Goal: Task Accomplishment & Management: Complete application form

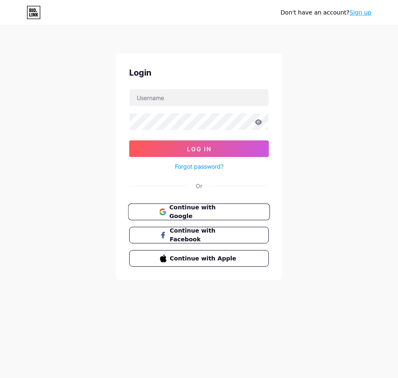
click at [194, 216] on button "Continue with Google" at bounding box center [199, 211] width 142 height 17
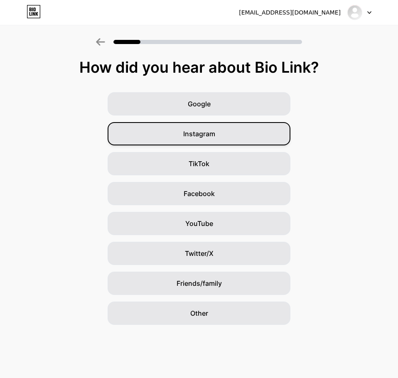
click at [227, 135] on div "Instagram" at bounding box center [199, 133] width 183 height 23
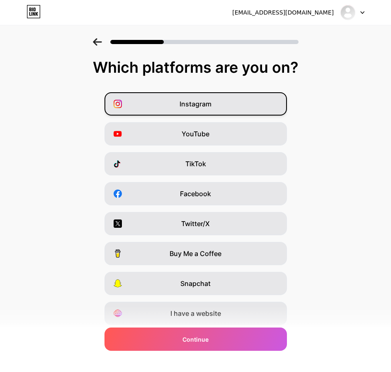
click at [218, 106] on div "Instagram" at bounding box center [196, 103] width 183 height 23
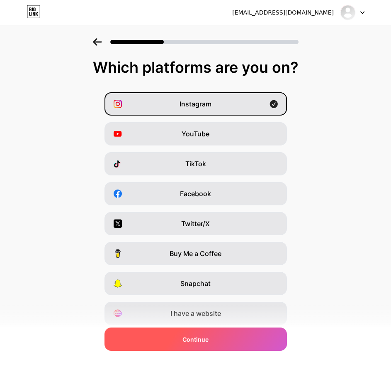
click at [214, 343] on div "Continue" at bounding box center [196, 338] width 183 height 23
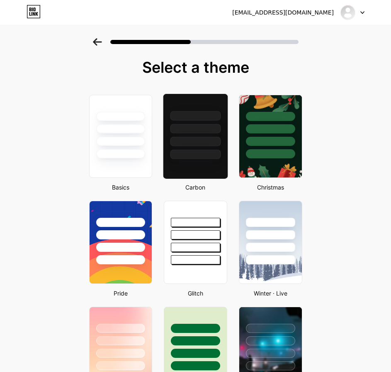
click at [212, 160] on div at bounding box center [195, 136] width 65 height 86
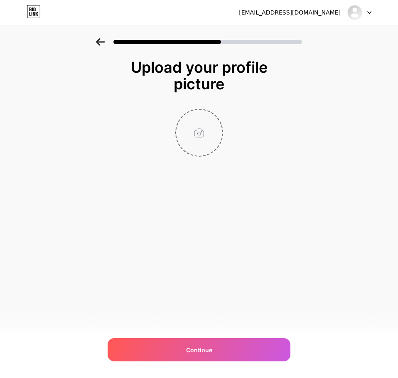
click at [210, 132] on input "file" at bounding box center [199, 133] width 46 height 46
type input "C:\fakepath\a.s.png"
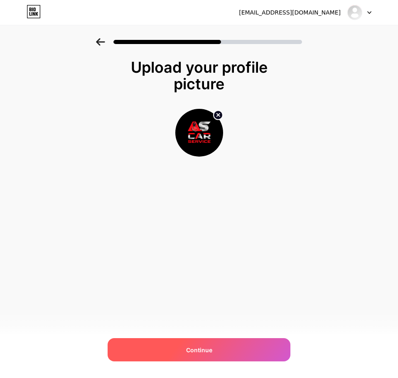
click at [215, 350] on div "Continue" at bounding box center [199, 349] width 183 height 23
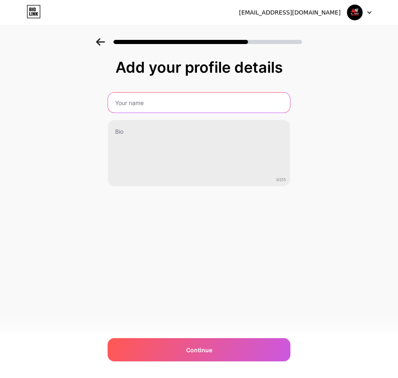
click at [154, 106] on input "text" at bounding box center [199, 103] width 182 height 20
type input "a"
type input "A.S CAR SERVICE"
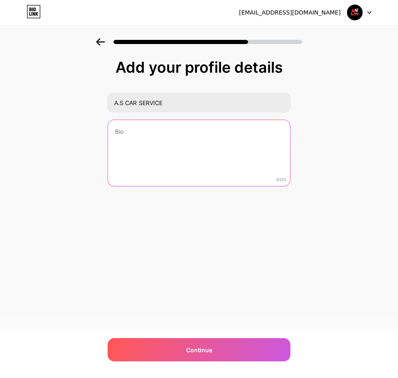
click at [146, 146] on textarea at bounding box center [199, 153] width 182 height 67
paste textarea "⚡ Cuidamos do seu carro como se fosse nosso 🔧 Revisão preventiva | Mecânica em …"
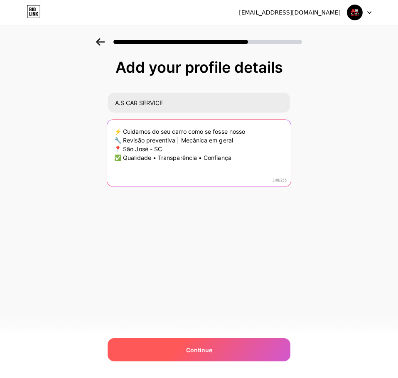
type textarea "⚡ Cuidamos do seu carro como se fosse nosso 🔧 Revisão preventiva | Mecânica em …"
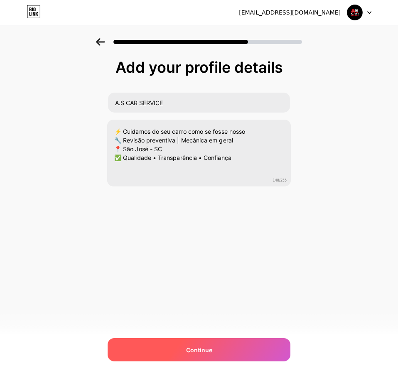
click at [215, 355] on div "Continue" at bounding box center [199, 349] width 183 height 23
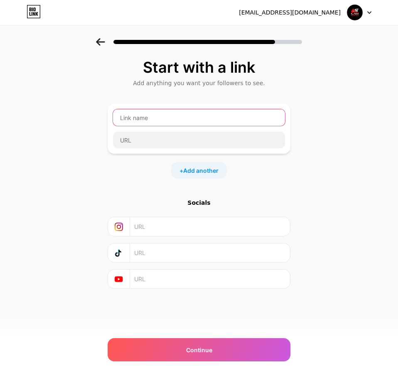
click at [138, 119] on input "text" at bounding box center [199, 117] width 172 height 17
click at [172, 234] on input "text" at bounding box center [209, 226] width 151 height 19
click at [51, 54] on div "Start with a link Add anything you want your followers to see. + Add another So…" at bounding box center [199, 184] width 398 height 292
click at [209, 117] on input "text" at bounding box center [199, 117] width 172 height 17
click at [142, 115] on input "text" at bounding box center [199, 117] width 172 height 17
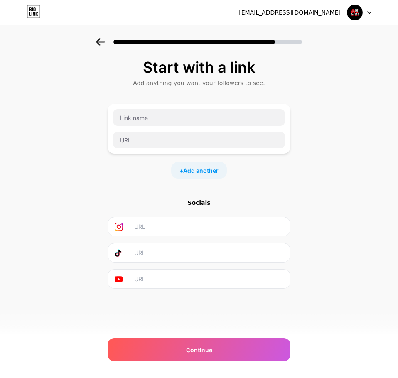
click at [143, 234] on input "text" at bounding box center [209, 226] width 151 height 19
click at [99, 41] on icon at bounding box center [100, 41] width 9 height 7
